Goal: Find specific page/section: Find specific page/section

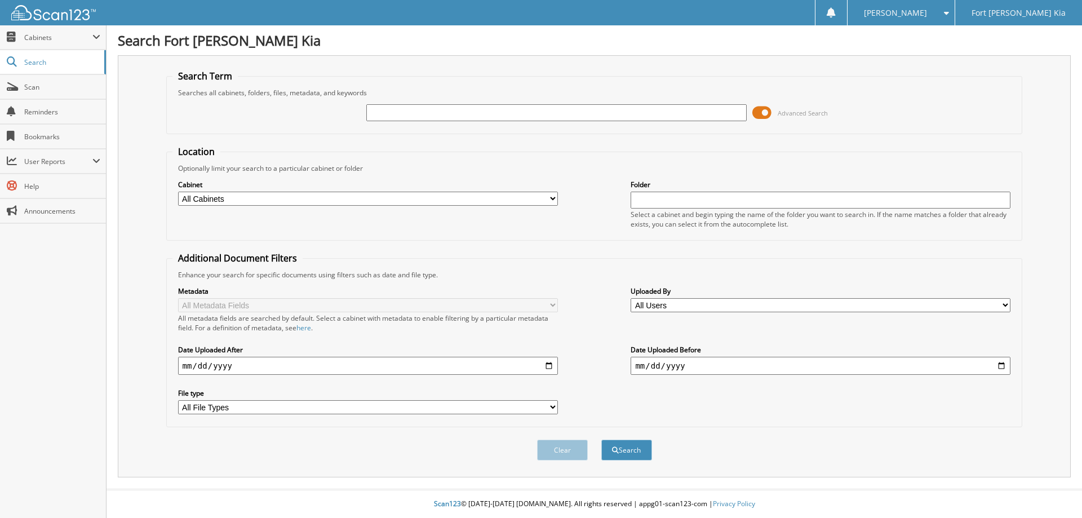
click at [409, 110] on input "text" at bounding box center [556, 112] width 380 height 17
type input "tg009276b"
click at [601, 440] on button "Search" at bounding box center [626, 450] width 51 height 21
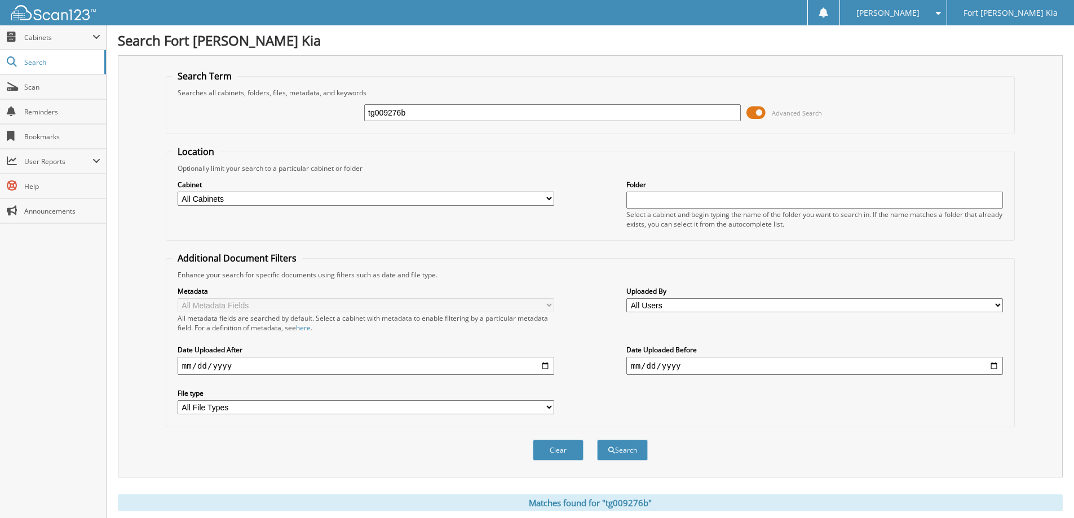
click at [758, 112] on span at bounding box center [755, 112] width 19 height 17
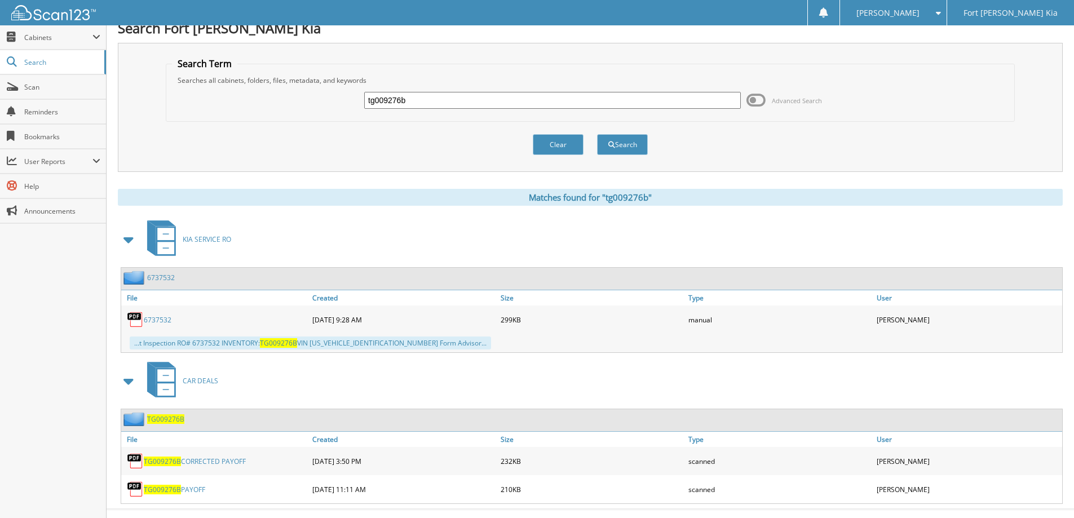
scroll to position [32, 0]
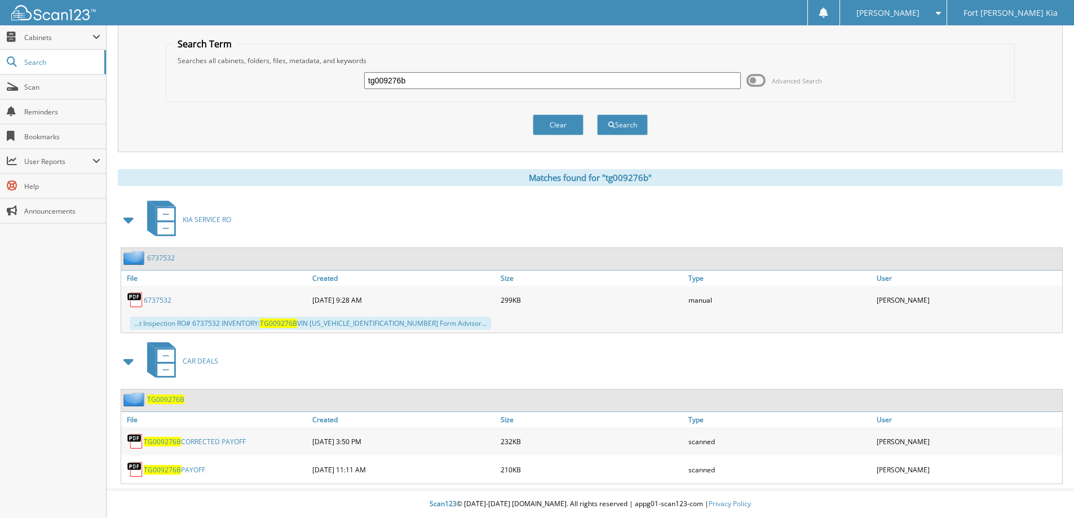
click at [198, 442] on link "TG009276B CORRECTED PAYOFF" at bounding box center [195, 442] width 102 height 10
click at [187, 473] on link "TG009276B PAYOFF" at bounding box center [174, 470] width 61 height 10
click at [52, 95] on link "Scan" at bounding box center [53, 87] width 106 height 24
